Goal: Task Accomplishment & Management: Manage account settings

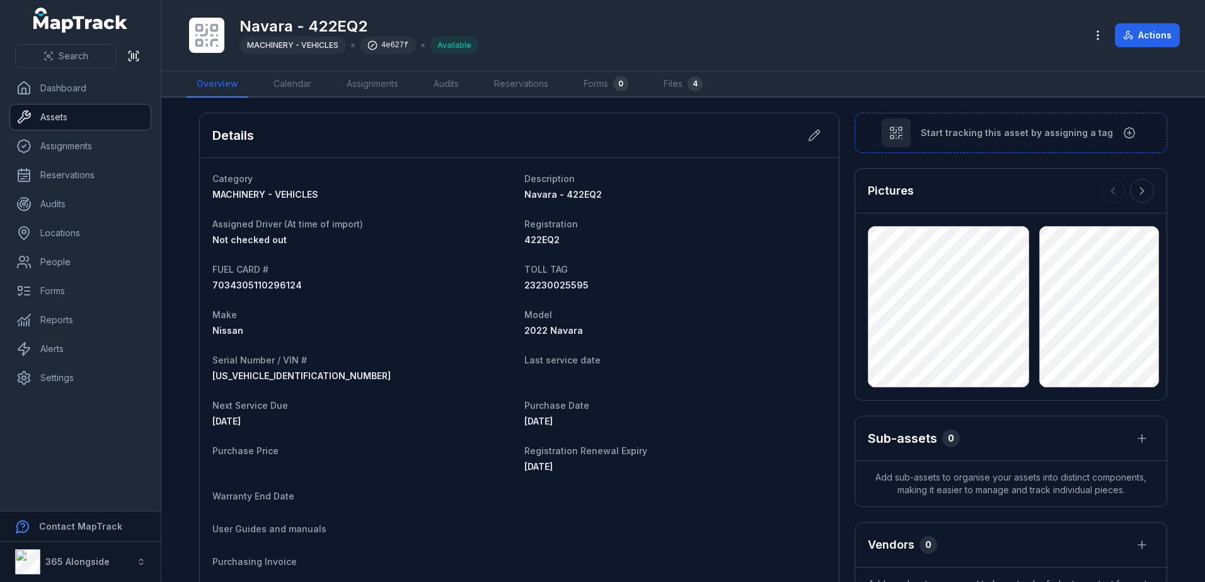
click at [65, 117] on link "Assets" at bounding box center [80, 117] width 141 height 25
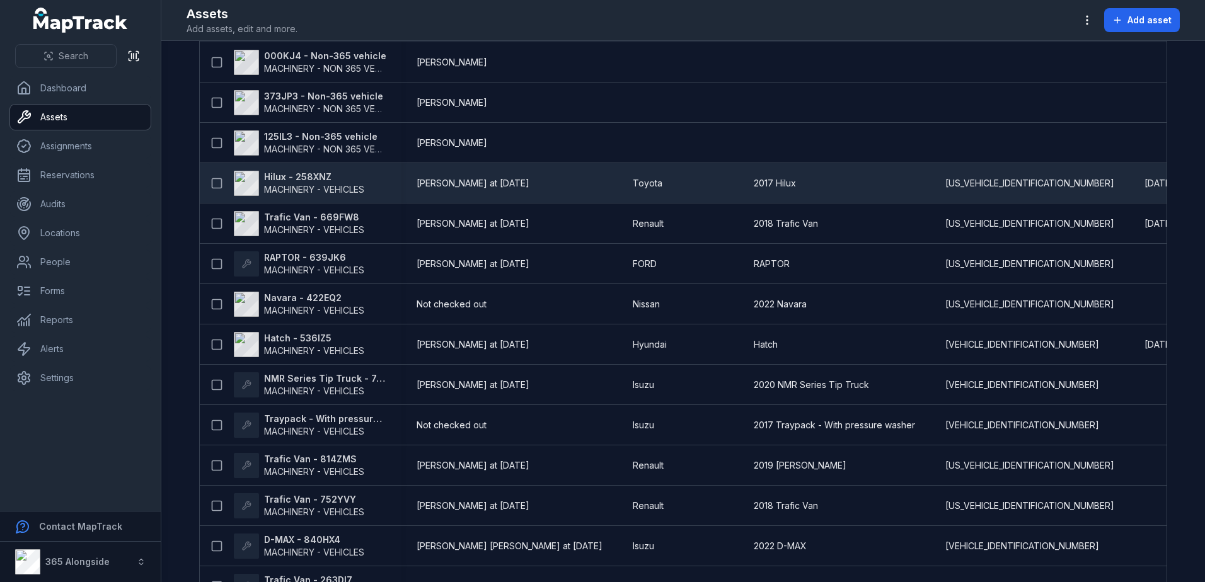
scroll to position [250, 0]
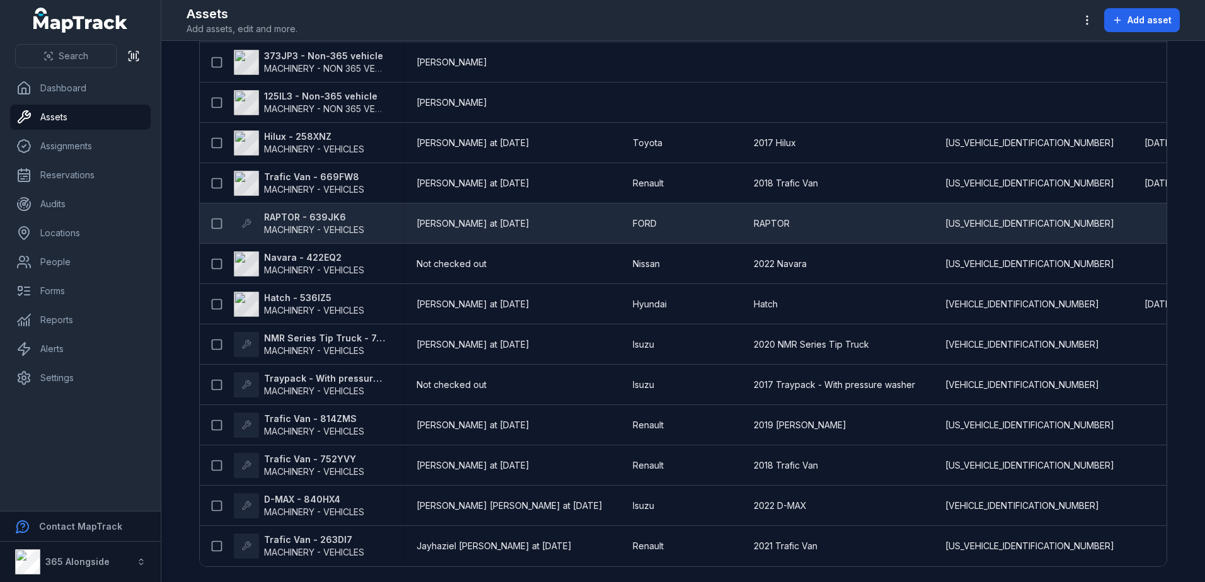
click at [288, 224] on span "MACHINERY - VEHICLES" at bounding box center [314, 230] width 100 height 13
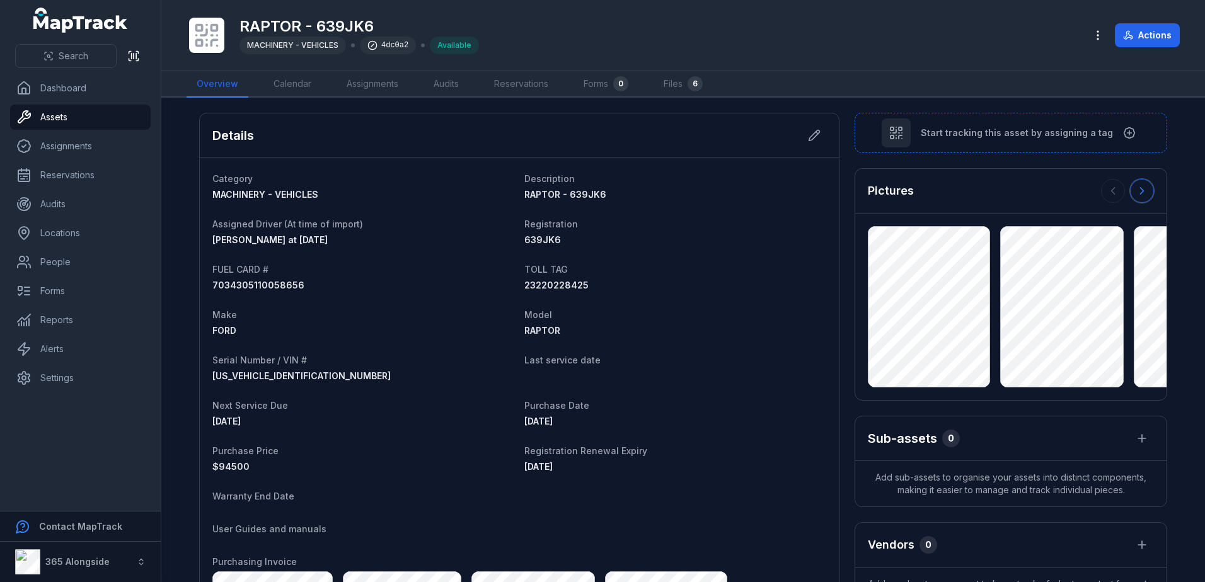
click at [1130, 187] on button at bounding box center [1142, 191] width 24 height 24
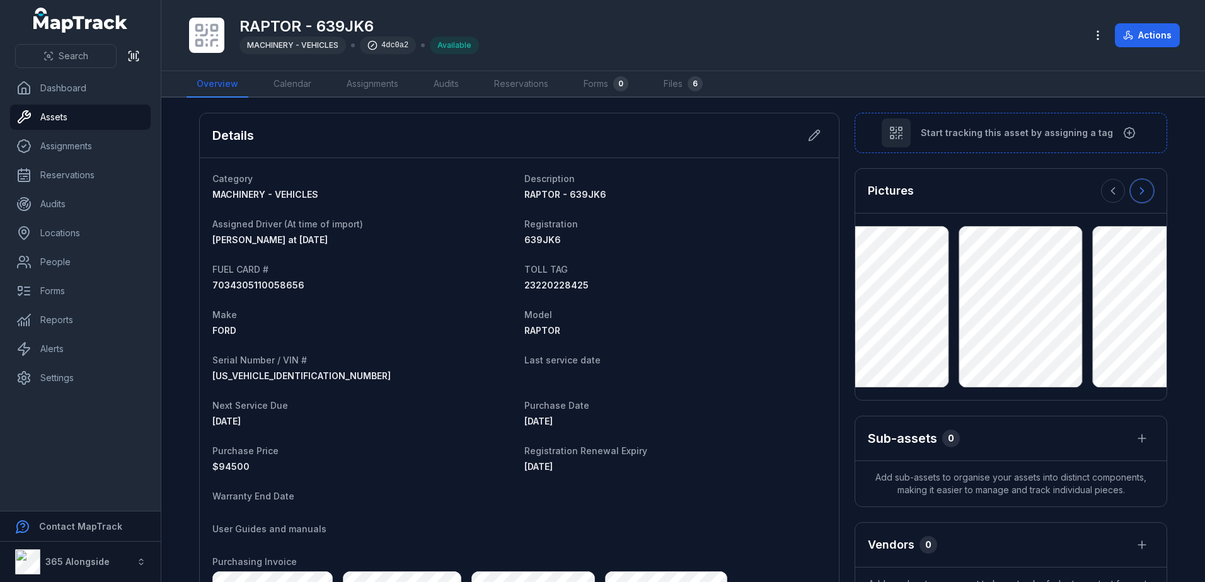
click at [1130, 187] on button at bounding box center [1142, 191] width 24 height 24
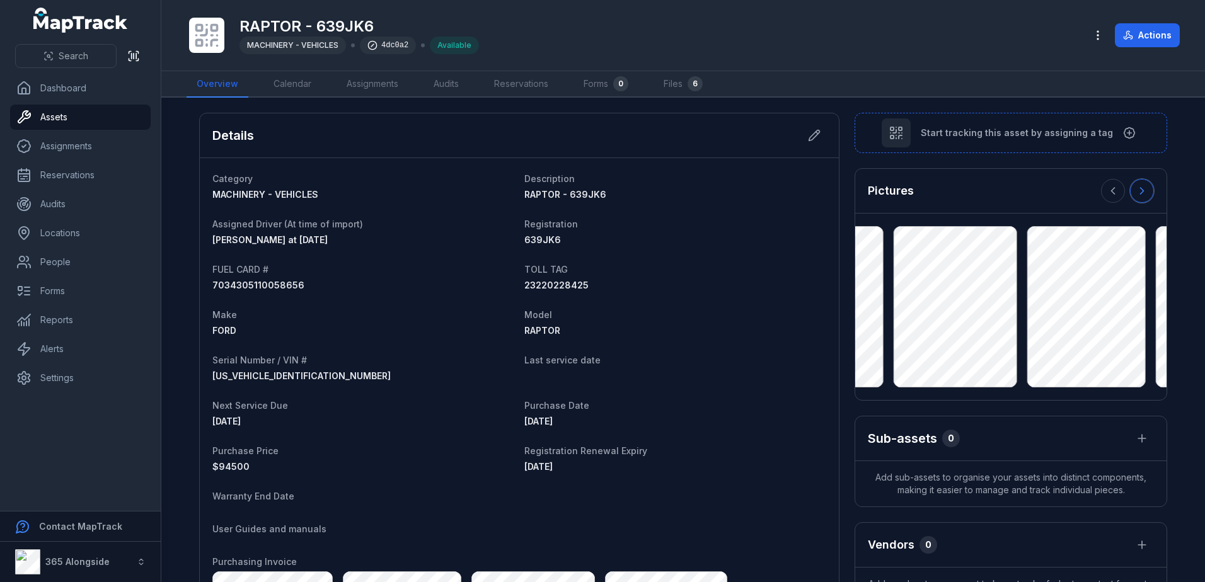
click at [1130, 187] on button at bounding box center [1142, 191] width 24 height 24
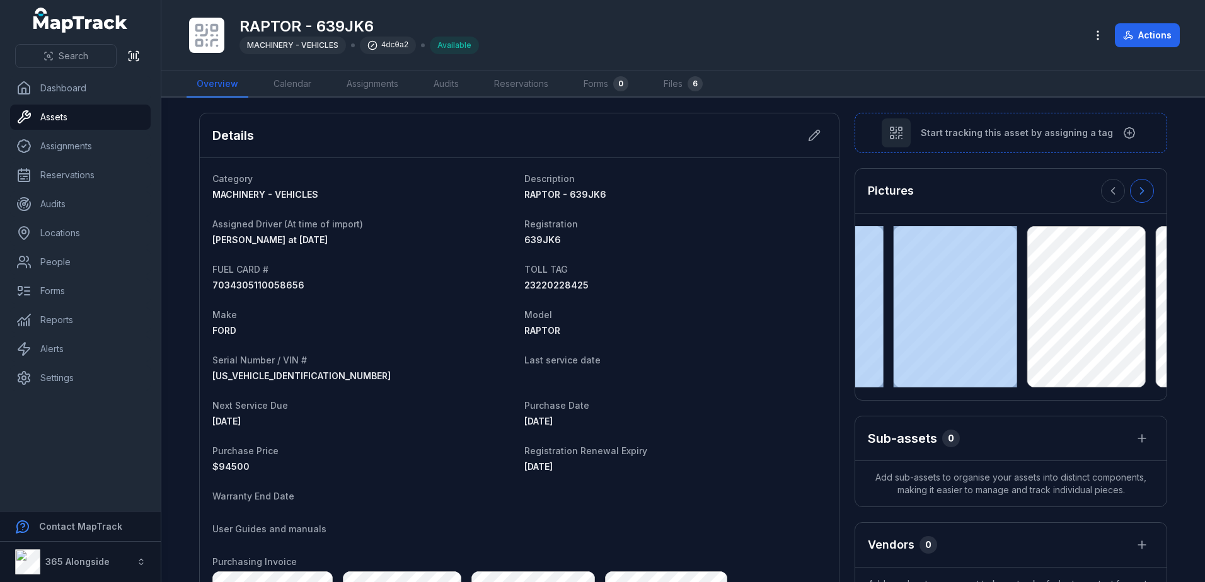
click at [1129, 187] on div at bounding box center [1127, 191] width 53 height 24
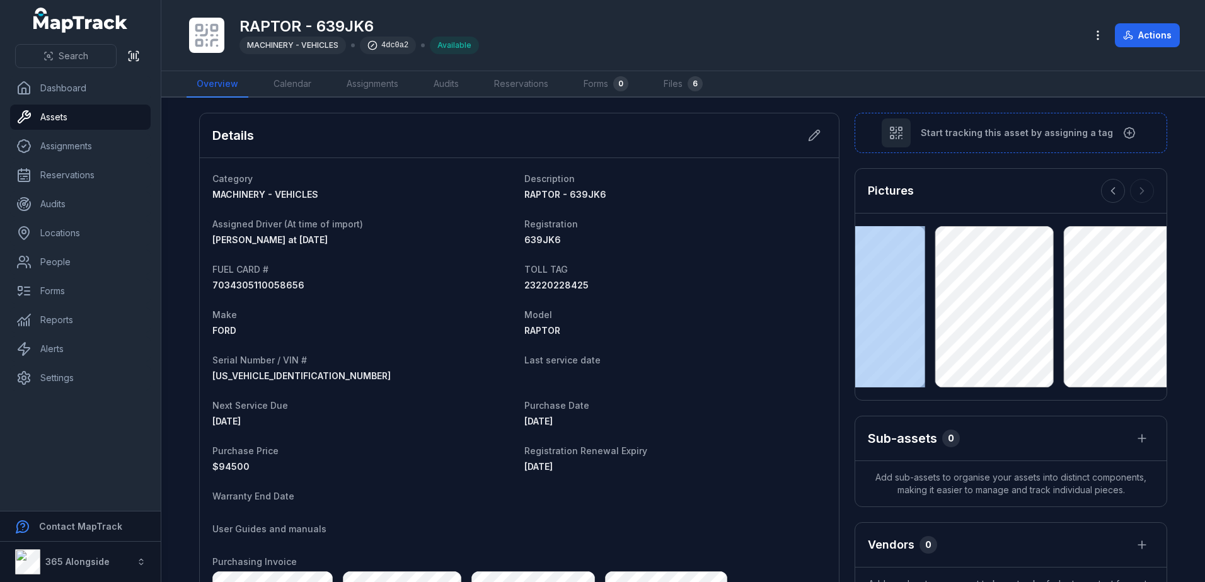
click at [1129, 187] on div at bounding box center [1127, 191] width 53 height 24
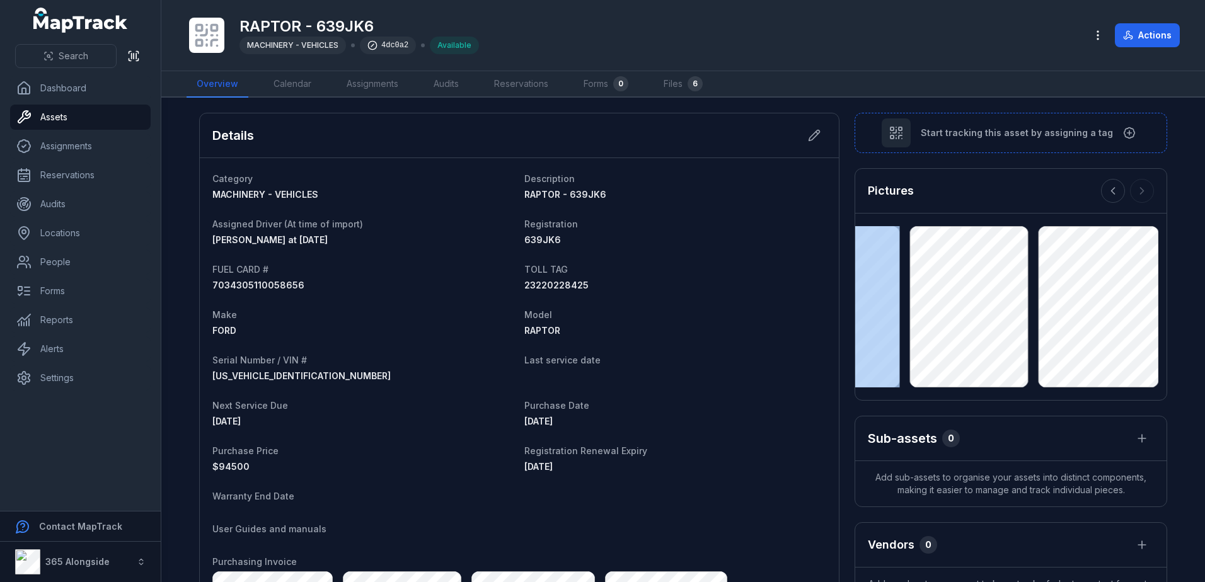
click at [1129, 187] on div at bounding box center [1127, 191] width 53 height 24
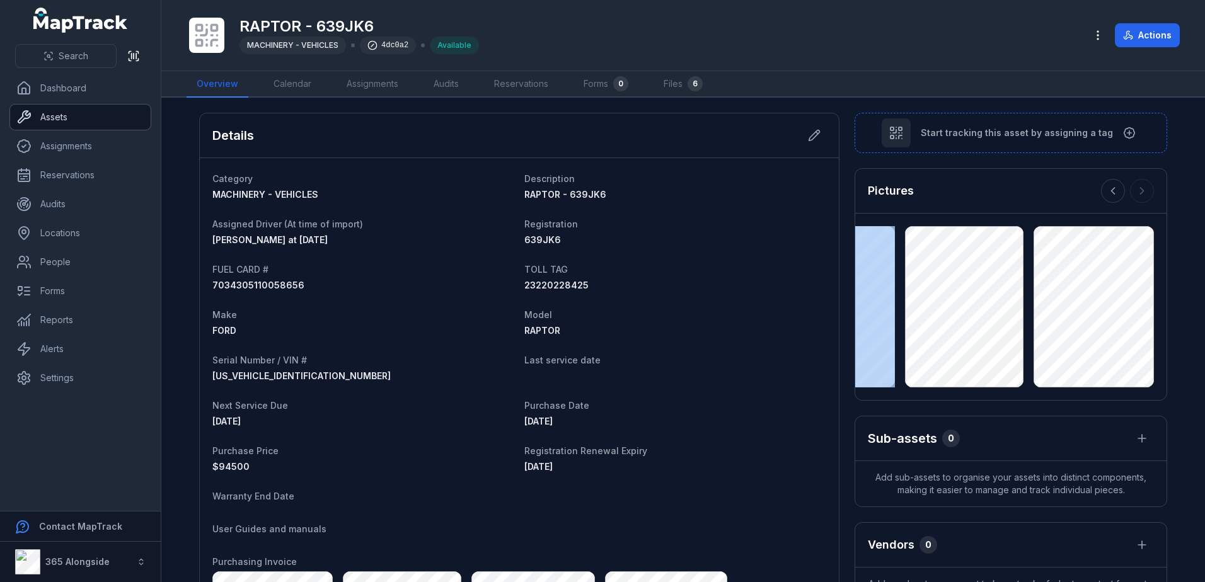
drag, startPoint x: 89, startPoint y: 121, endPoint x: 89, endPoint y: 112, distance: 8.8
click at [89, 120] on link "Assets" at bounding box center [80, 117] width 141 height 25
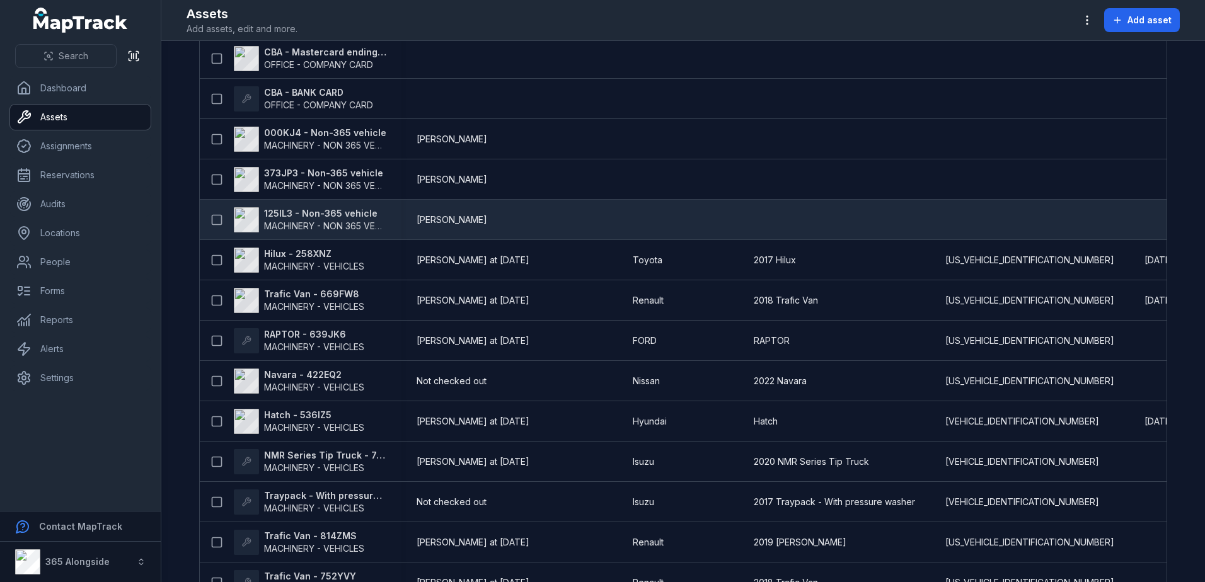
scroll to position [189, 0]
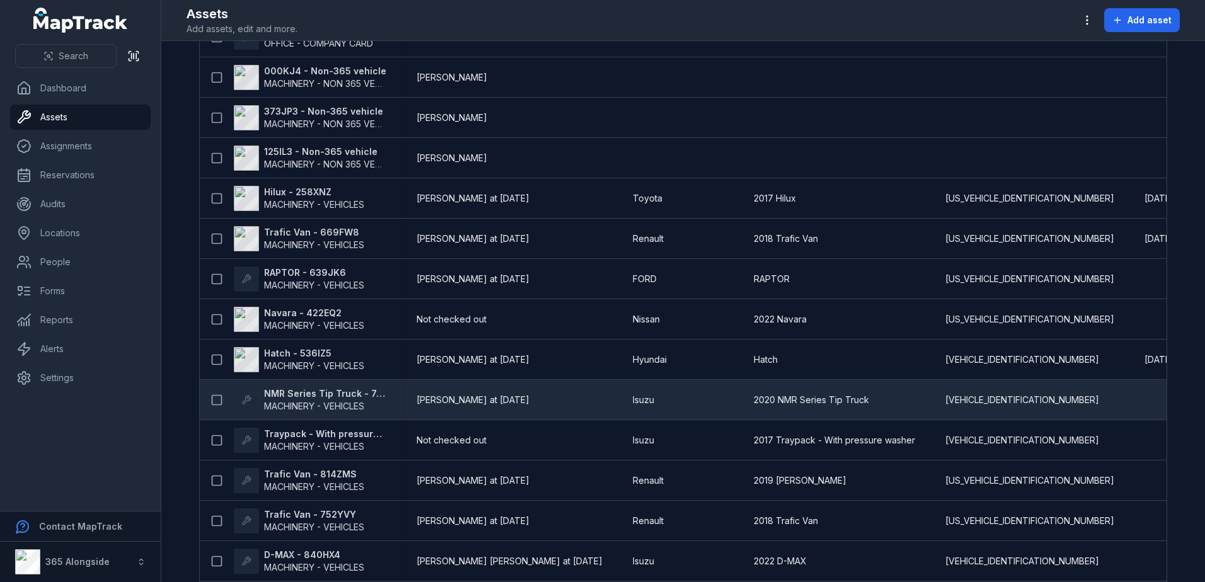
click at [264, 401] on span "MACHINERY - VEHICLES" at bounding box center [314, 406] width 100 height 11
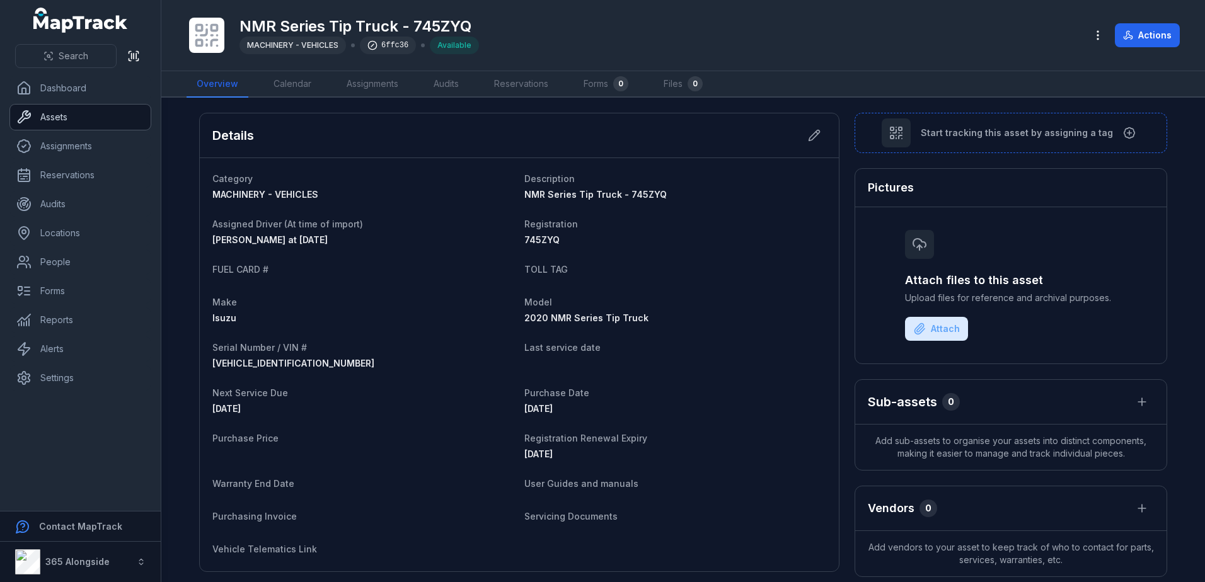
click at [54, 120] on link "Assets" at bounding box center [80, 117] width 141 height 25
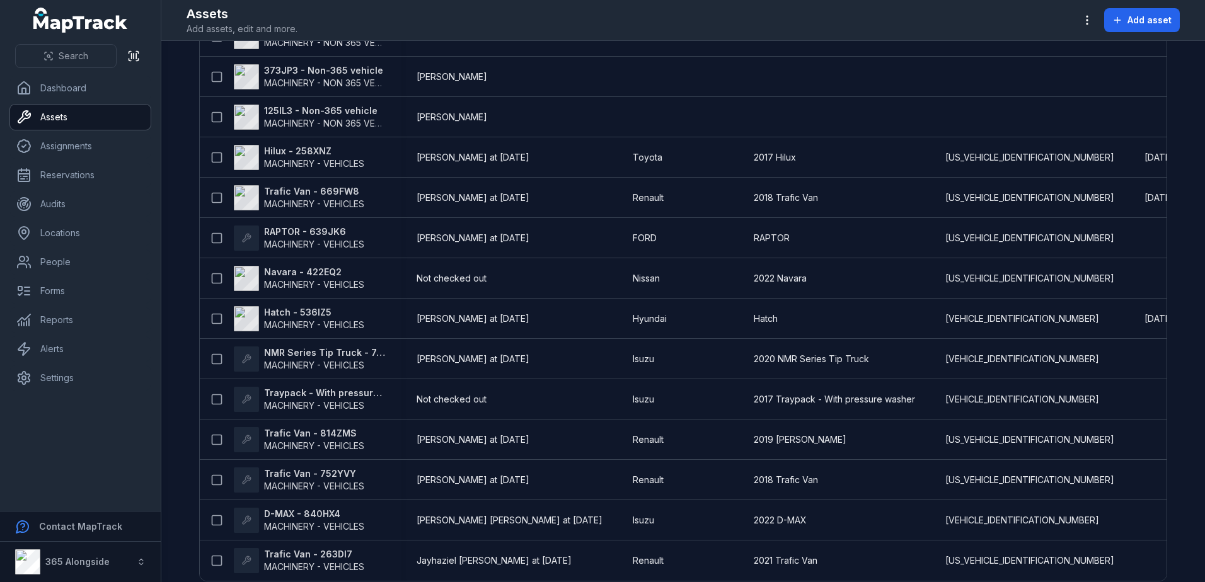
scroll to position [250, 0]
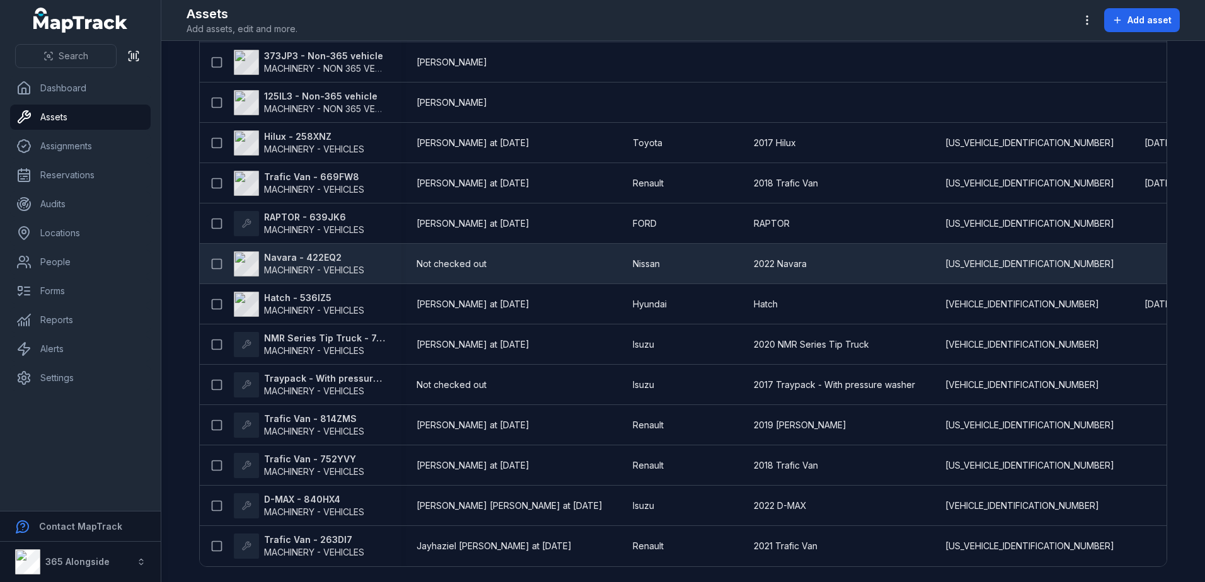
click at [326, 270] on span "MACHINERY - VEHICLES" at bounding box center [314, 270] width 100 height 11
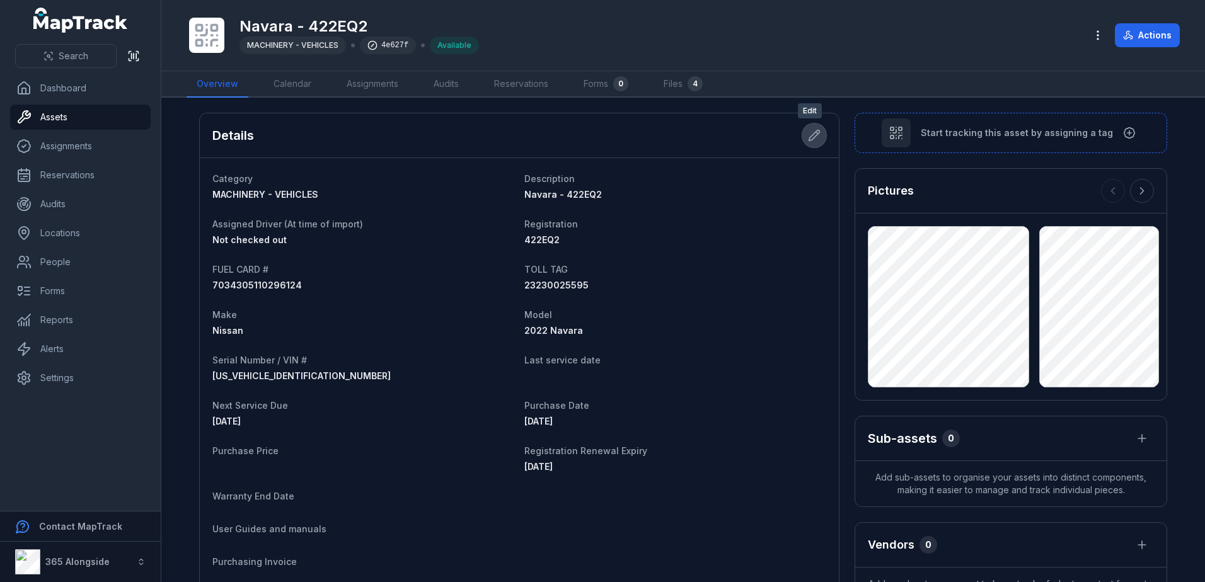
click at [811, 139] on icon at bounding box center [814, 135] width 13 height 13
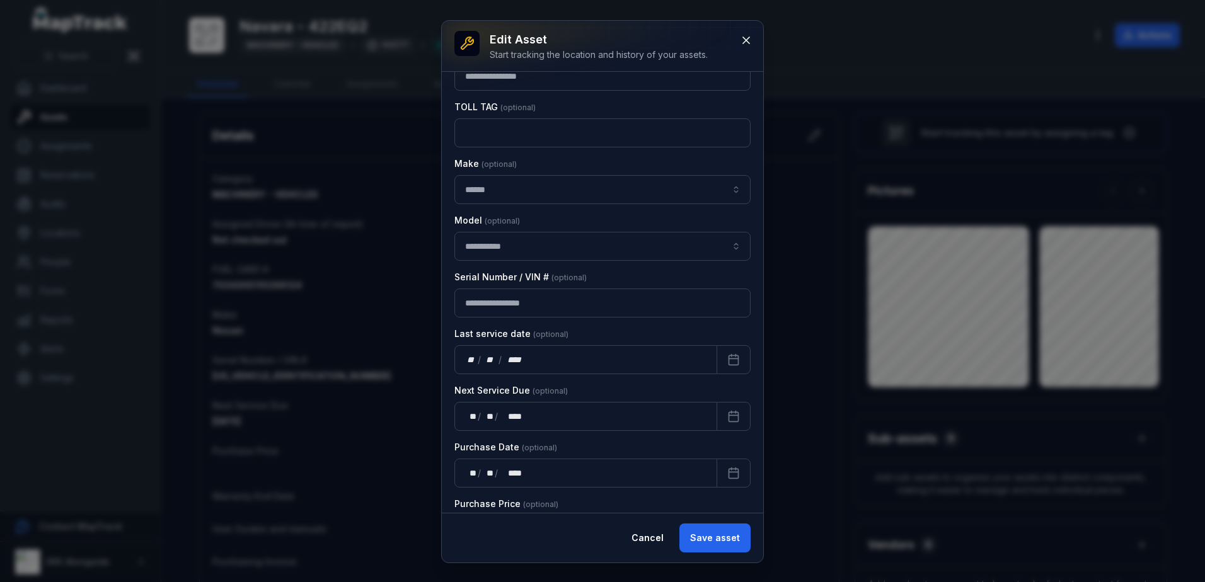
scroll to position [315, 0]
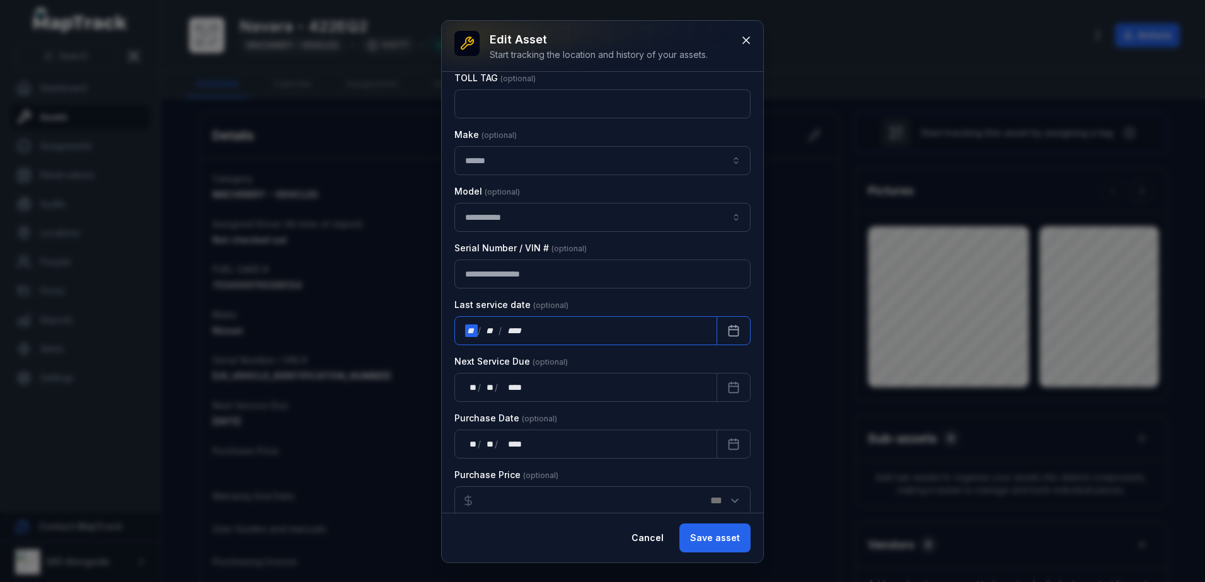
click at [470, 326] on div "**" at bounding box center [471, 331] width 13 height 13
click at [727, 530] on button "Save asset" at bounding box center [714, 538] width 71 height 29
